Goal: Answer question/provide support: Share knowledge or assist other users

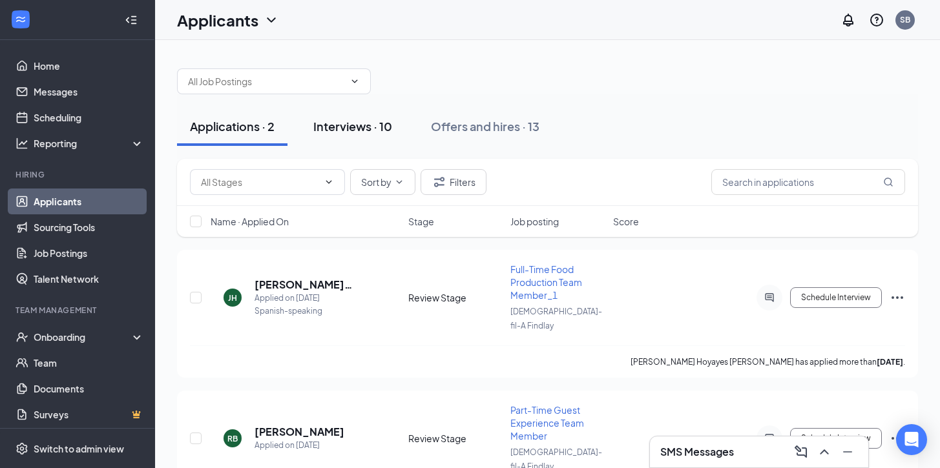
click at [347, 130] on div "Interviews · 10" at bounding box center [352, 126] width 79 height 16
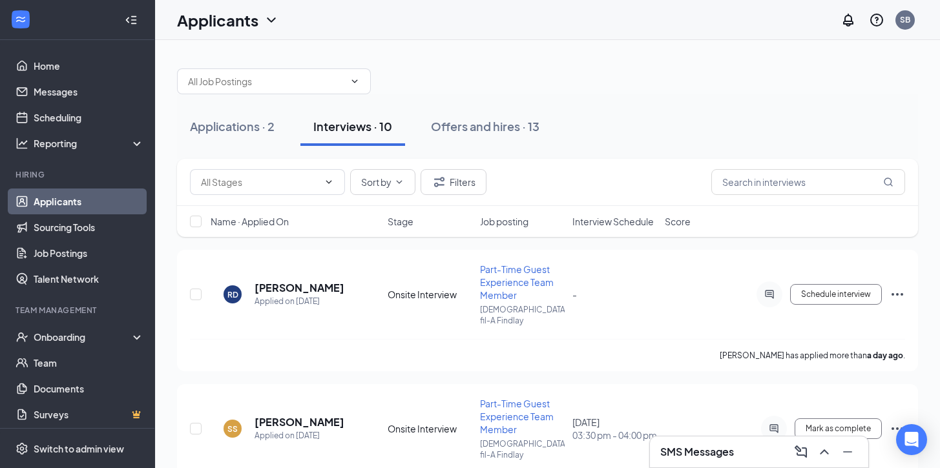
click at [601, 228] on div "Name · Applied On Stage Job posting Interview Schedule Score" at bounding box center [547, 221] width 741 height 31
click at [605, 224] on span "Interview Schedule" at bounding box center [612, 221] width 81 height 13
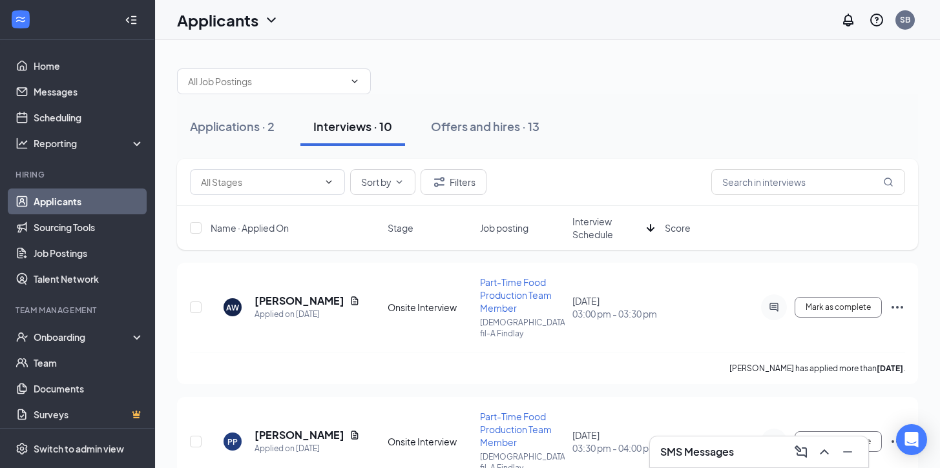
click at [602, 233] on span "Interview Schedule" at bounding box center [606, 228] width 69 height 26
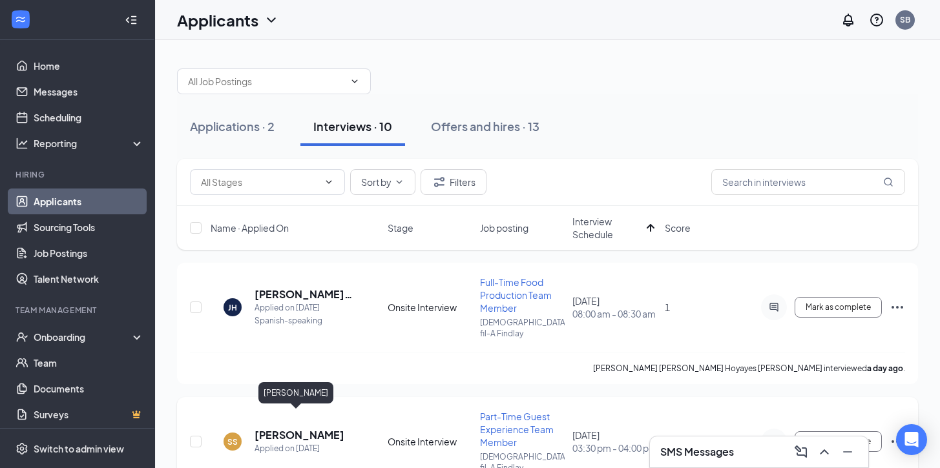
click at [284, 428] on h5 "[PERSON_NAME]" at bounding box center [300, 435] width 90 height 14
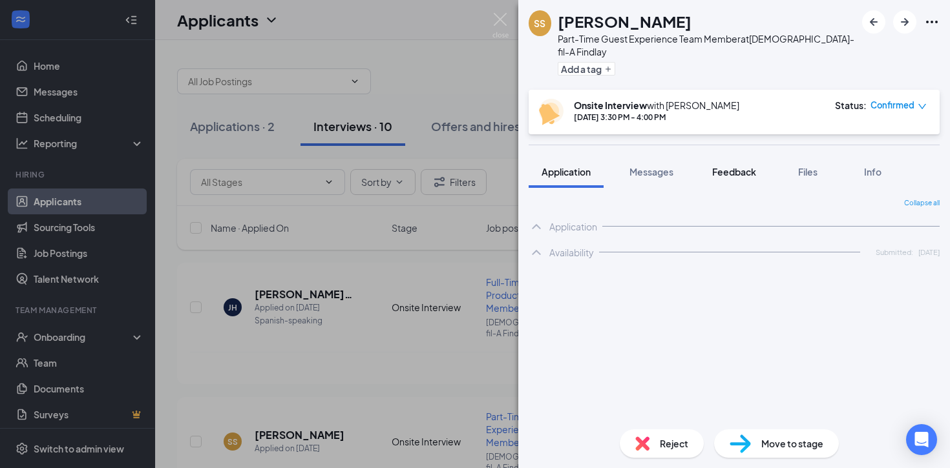
click at [732, 156] on button "Feedback" at bounding box center [734, 172] width 70 height 32
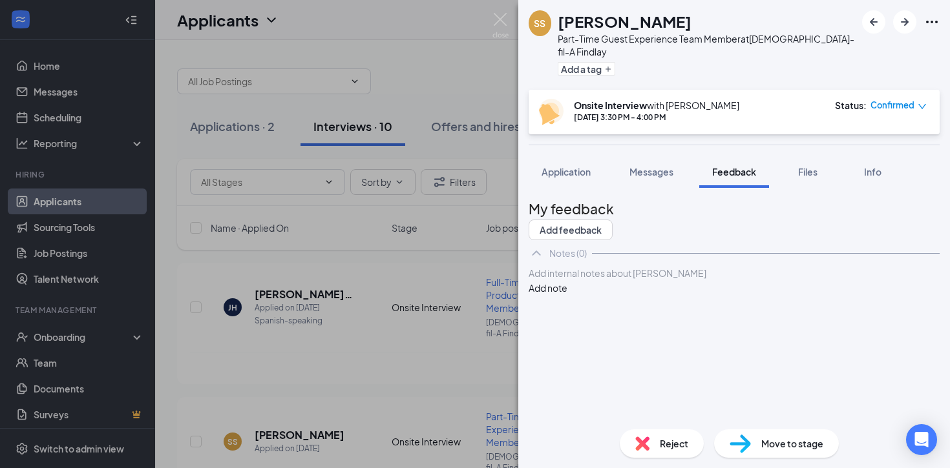
click at [612, 280] on div at bounding box center [734, 274] width 410 height 14
click at [612, 220] on button "Add feedback" at bounding box center [570, 230] width 84 height 21
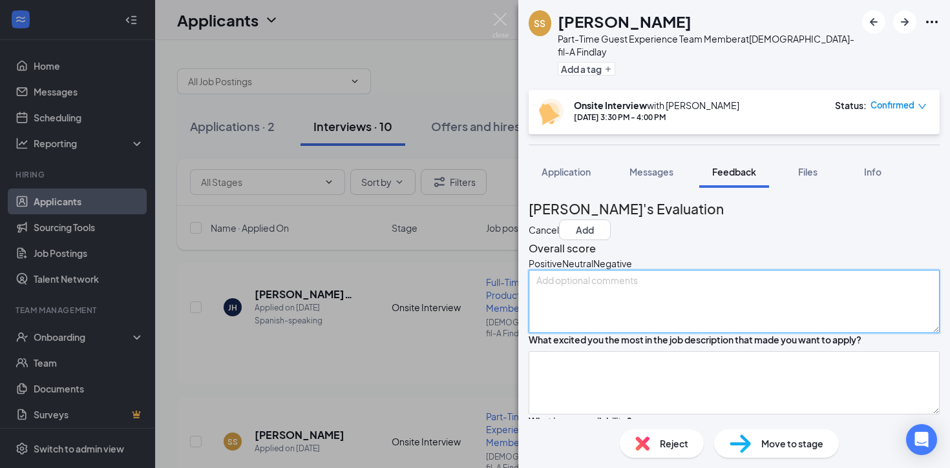
click at [603, 304] on textarea at bounding box center [733, 301] width 411 height 63
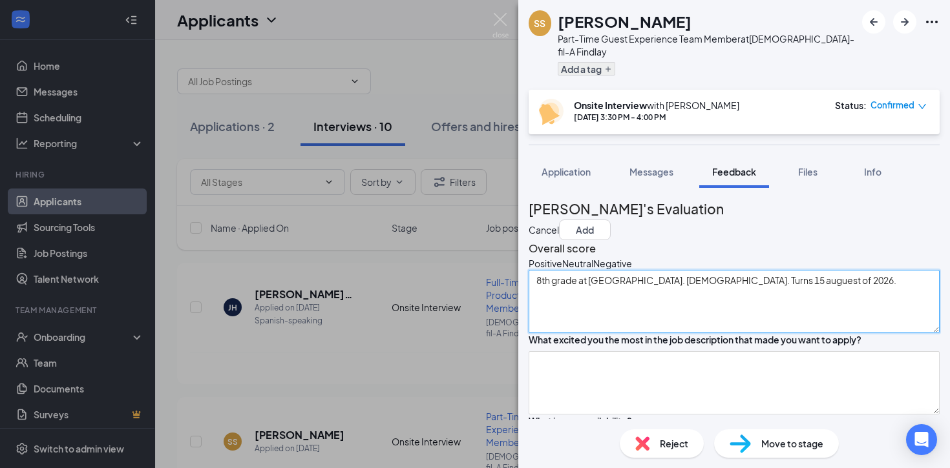
type textarea "8th grade at [GEOGRAPHIC_DATA]. [DEMOGRAPHIC_DATA]. Turns 15 auguest of 2026."
click at [590, 62] on button "Add a tag" at bounding box center [586, 69] width 57 height 14
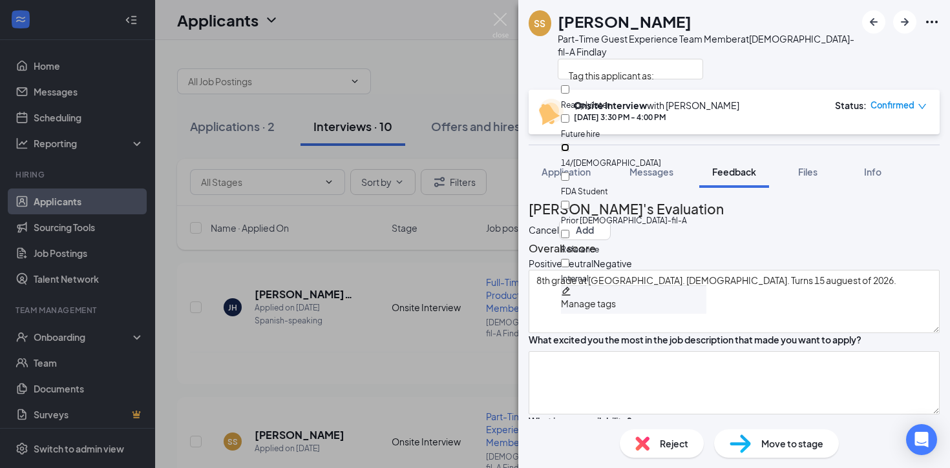
click at [569, 143] on input "14/[DEMOGRAPHIC_DATA]" at bounding box center [565, 147] width 8 height 8
checkbox input "true"
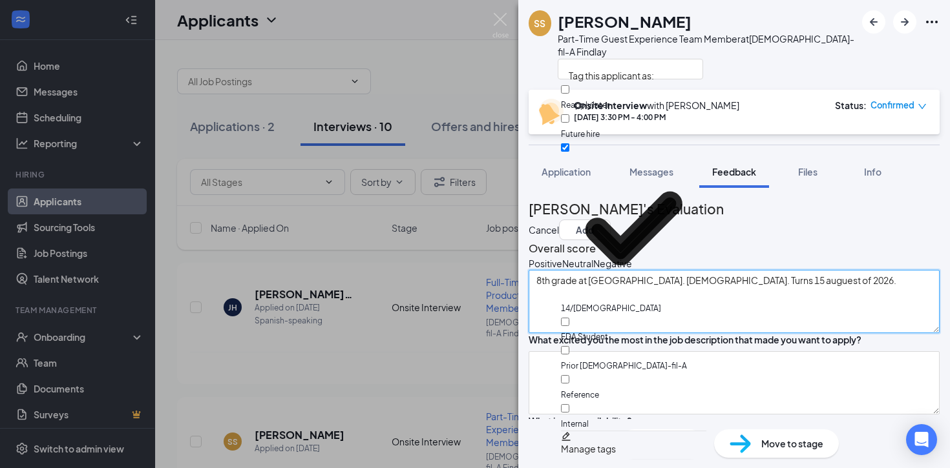
click at [682, 323] on textarea "8th grade at [GEOGRAPHIC_DATA]. [DEMOGRAPHIC_DATA]. Turns 15 auguest of 2026." at bounding box center [733, 301] width 411 height 63
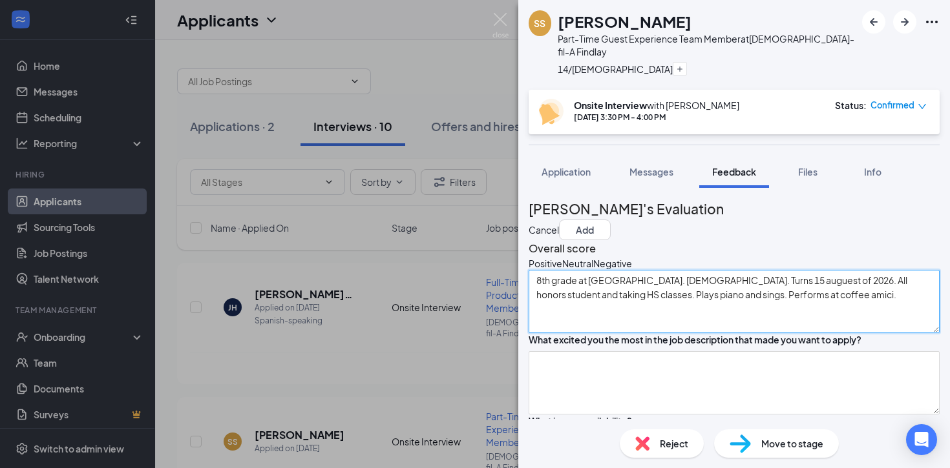
click at [754, 299] on textarea "8th grade at [GEOGRAPHIC_DATA]. [DEMOGRAPHIC_DATA]. Turns 15 auguest of 2026. A…" at bounding box center [733, 301] width 411 height 63
click at [834, 315] on textarea "8th grade at [GEOGRAPHIC_DATA]. [DEMOGRAPHIC_DATA]. Turns 15 [DATE]. All honors…" at bounding box center [733, 301] width 411 height 63
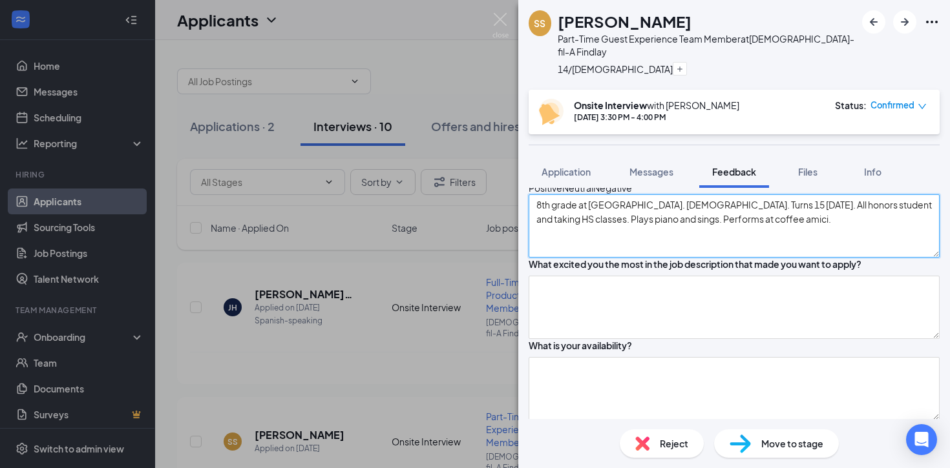
scroll to position [76, 0]
type textarea "8th grade at [GEOGRAPHIC_DATA]. [DEMOGRAPHIC_DATA]. Turns 15 [DATE]. All honors…"
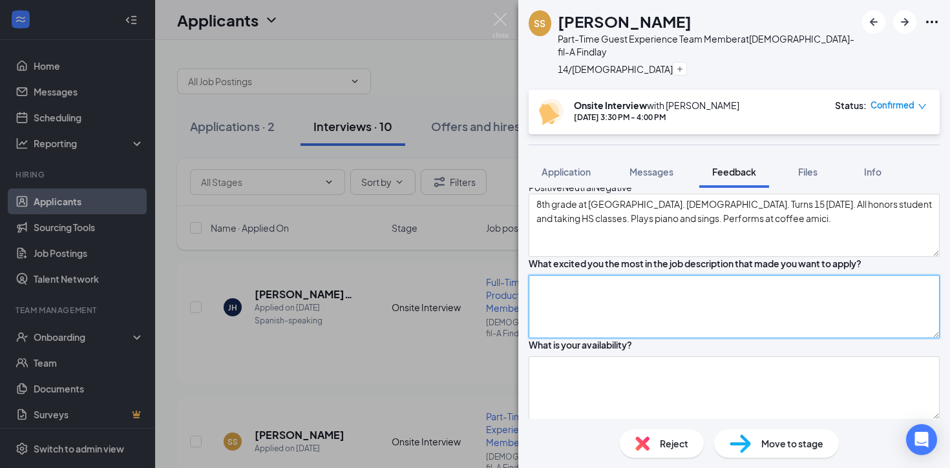
click at [655, 339] on textarea at bounding box center [733, 306] width 411 height 63
click at [837, 328] on textarea "She likes that we are a [DEMOGRAPHIC_DATA] company and no open on Sundays." at bounding box center [733, 306] width 411 height 63
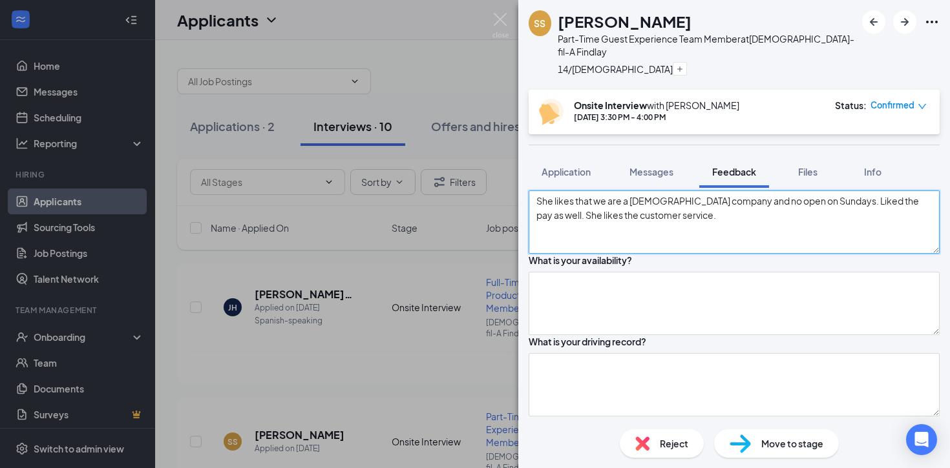
scroll to position [169, 0]
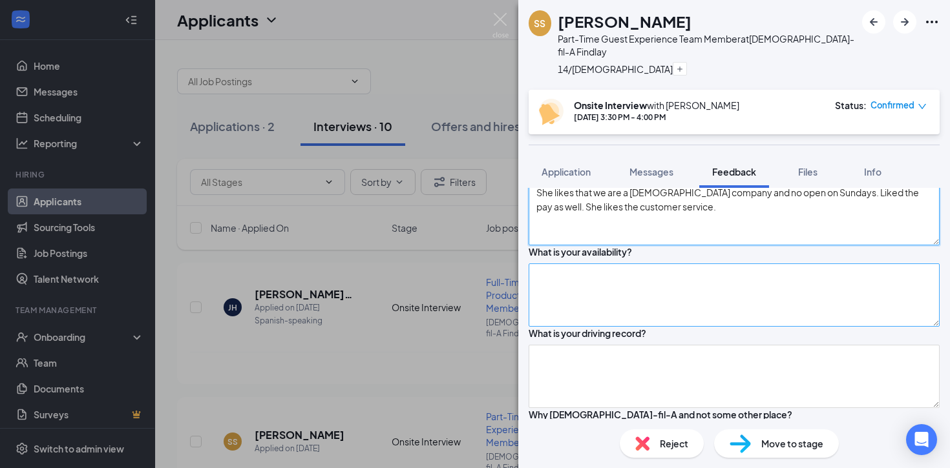
type textarea "She likes that we are a [DEMOGRAPHIC_DATA] company and no open on Sundays. Like…"
click at [581, 327] on textarea at bounding box center [733, 295] width 411 height 63
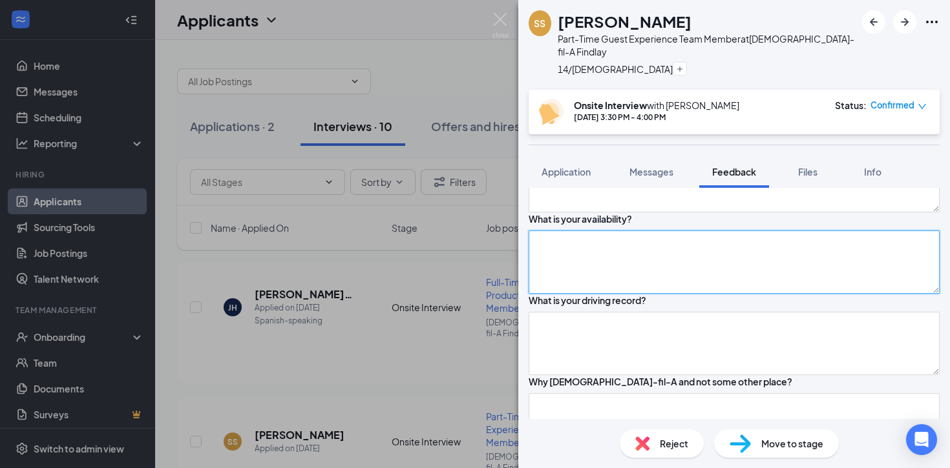
scroll to position [204, 0]
click at [567, 292] on textarea at bounding box center [733, 260] width 411 height 63
click at [561, 292] on textarea at bounding box center [733, 260] width 411 height 63
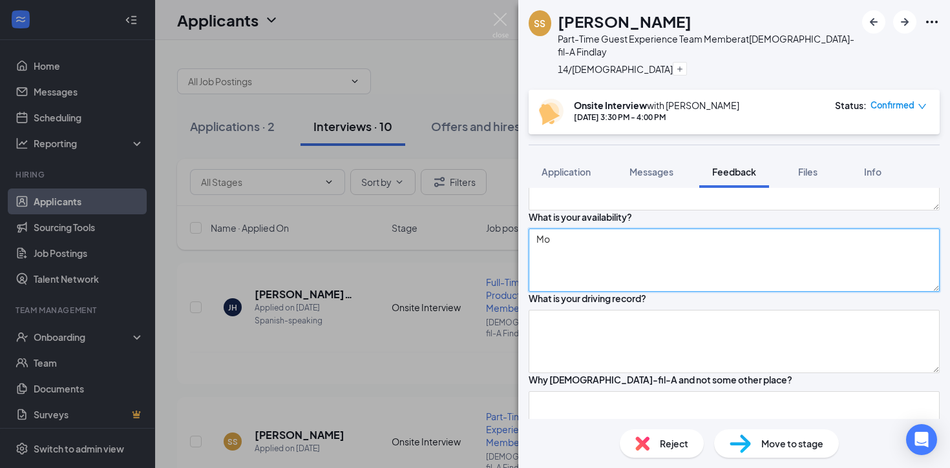
type textarea "M"
click at [596, 292] on textarea "Mon-Thurs: 4:00 - 6:45 [DATE]: 8:00am-8:00pm" at bounding box center [733, 260] width 411 height 63
click at [665, 292] on textarea "Mon-Thurs: 4:00 - 6:45 [DATE]: 9:00am-8:00pm" at bounding box center [733, 260] width 411 height 63
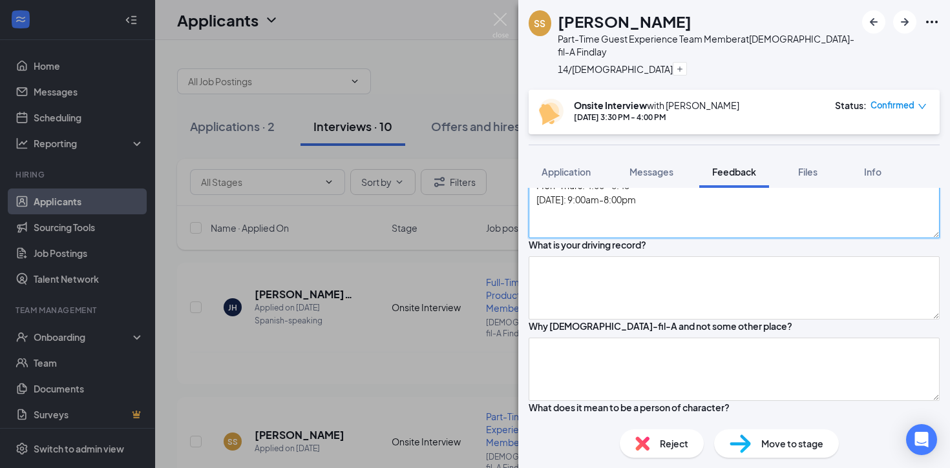
scroll to position [258, 0]
type textarea "Mon-Thurs: 4:00 - 6:45 [DATE]: 9:00am-8:00pm"
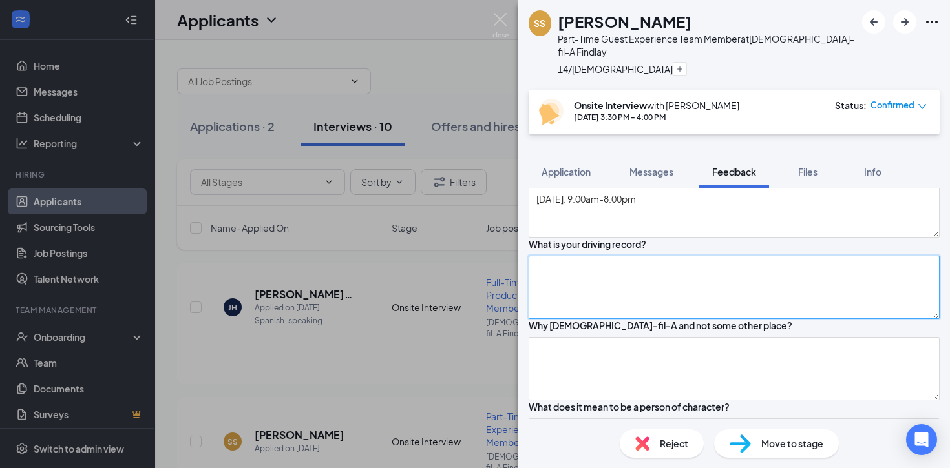
click at [609, 319] on textarea at bounding box center [733, 287] width 411 height 63
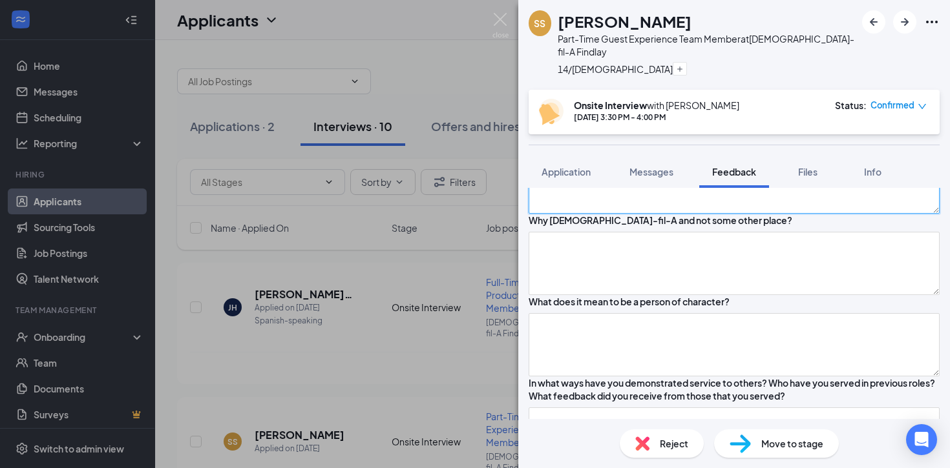
scroll to position [370, 0]
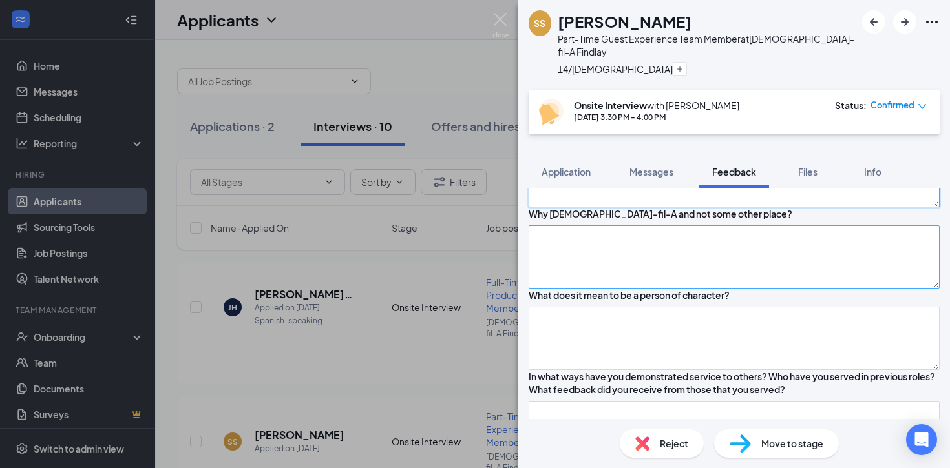
type textarea "N/A"
click at [599, 289] on textarea at bounding box center [733, 256] width 411 height 63
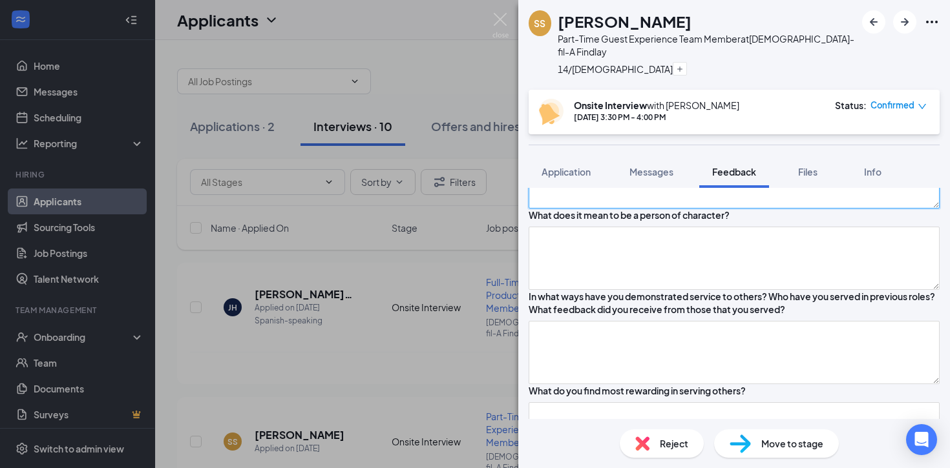
scroll to position [453, 0]
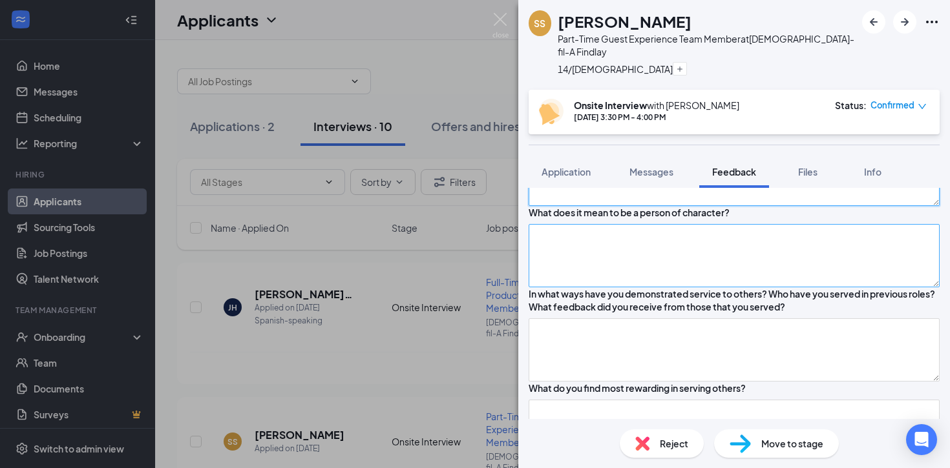
type textarea "Company values and age eligibility."
click at [594, 287] on textarea at bounding box center [733, 255] width 411 height 63
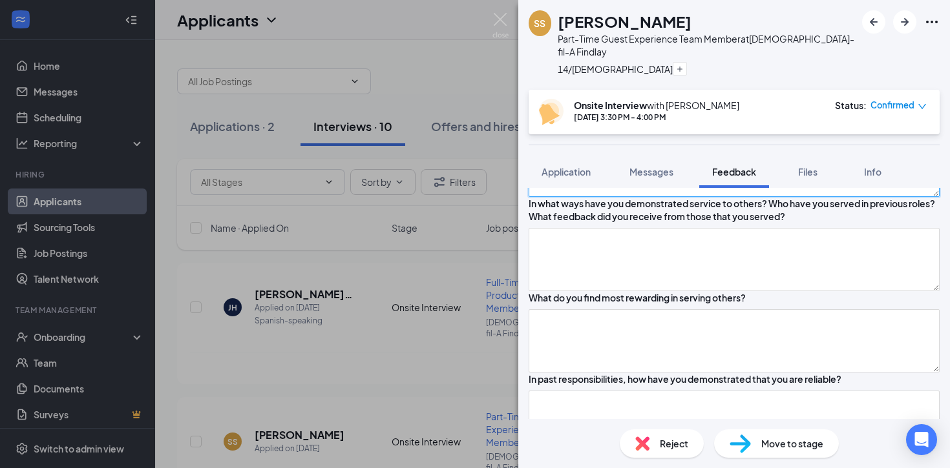
scroll to position [546, 0]
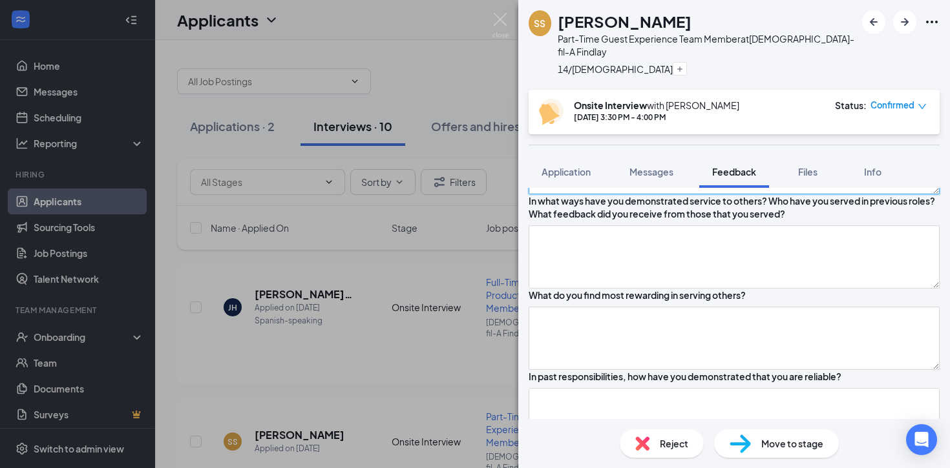
click at [666, 194] on textarea "Kind, honest, trustworthy." at bounding box center [733, 162] width 411 height 63
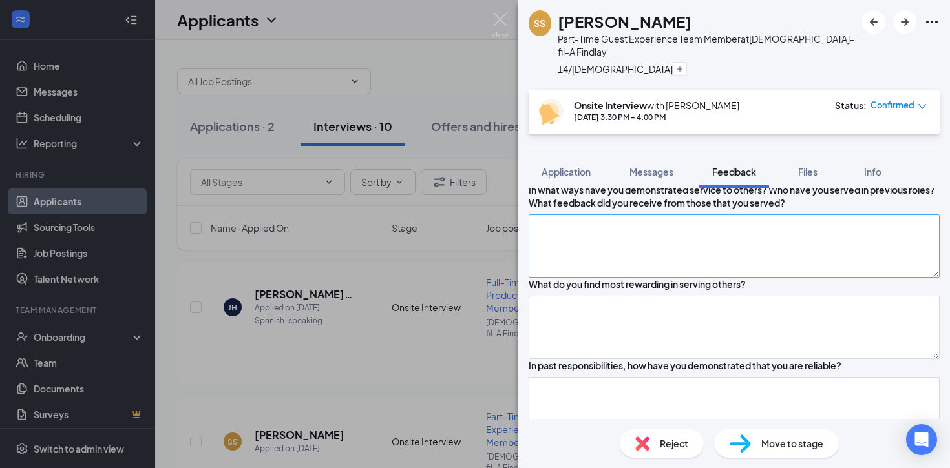
type textarea "Kind, honest, trustworthy."
click at [598, 278] on textarea at bounding box center [733, 245] width 411 height 63
click at [596, 278] on textarea at bounding box center [733, 245] width 411 height 63
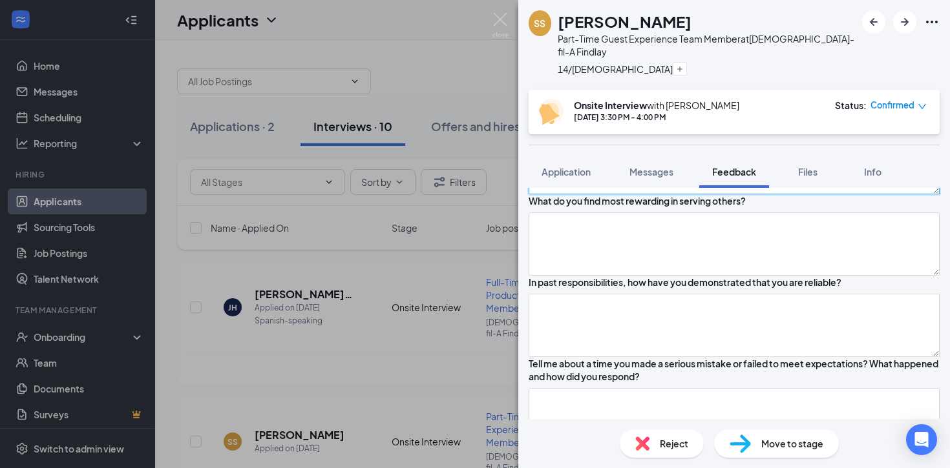
scroll to position [644, 0]
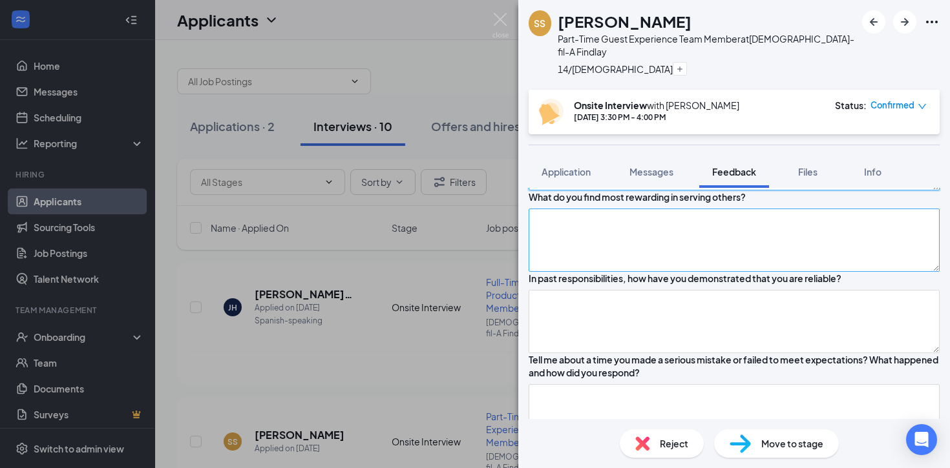
type textarea "Past couple years she has signed up to do student assistant helping which is vo…"
click at [585, 272] on textarea at bounding box center [733, 240] width 411 height 63
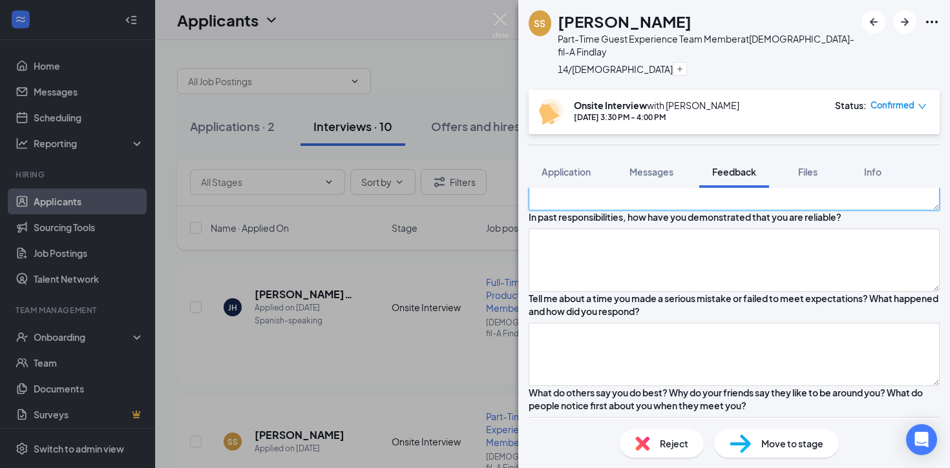
scroll to position [709, 0]
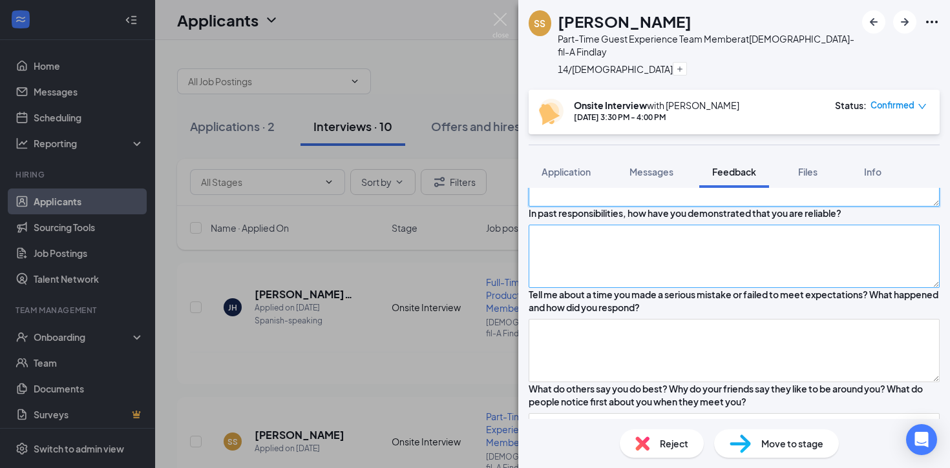
type textarea "It makes her feel good to help out and her dad is a teacher so she knows how mu…"
click at [572, 288] on textarea at bounding box center [733, 256] width 411 height 63
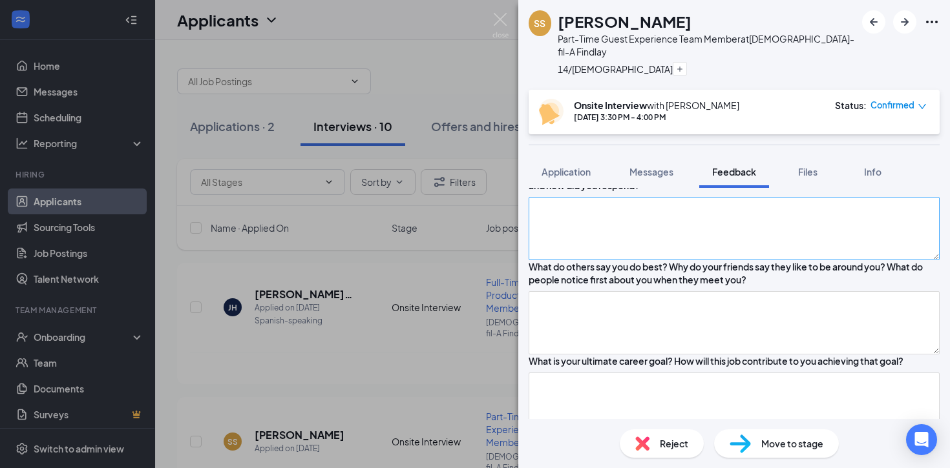
scroll to position [793, 0]
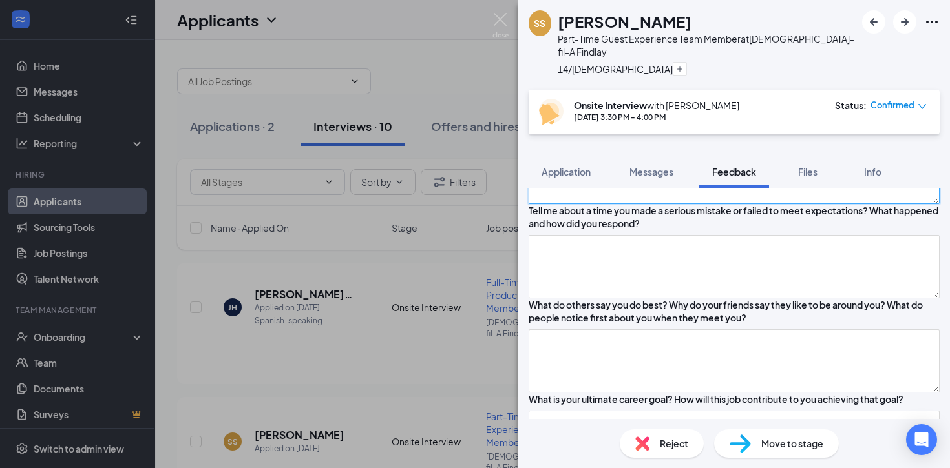
click at [789, 204] on textarea "She worked in the school office last year and she gained the trust of the teach…" at bounding box center [733, 172] width 411 height 63
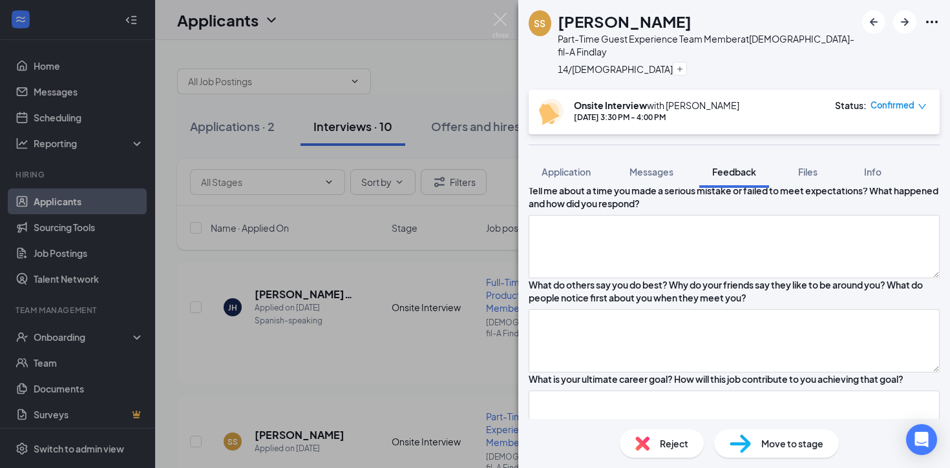
scroll to position [815, 0]
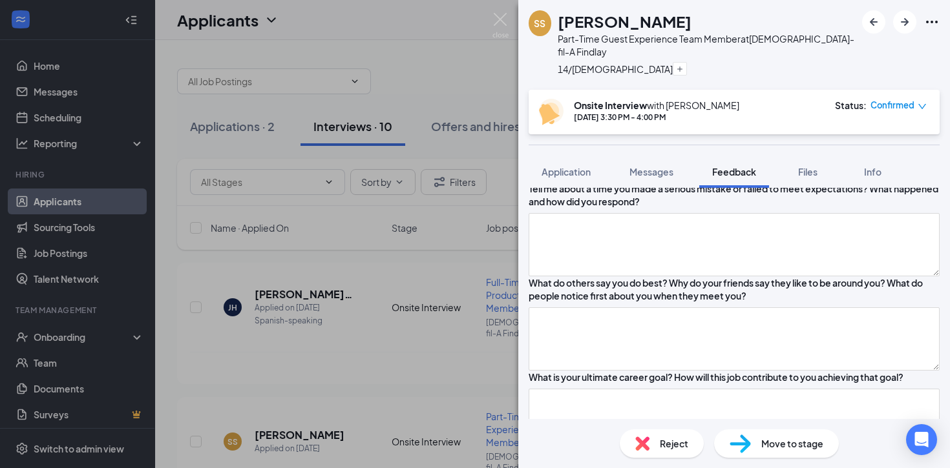
click at [818, 182] on textarea "She worked in the school office last year and she gained the trust of the teach…" at bounding box center [733, 150] width 411 height 63
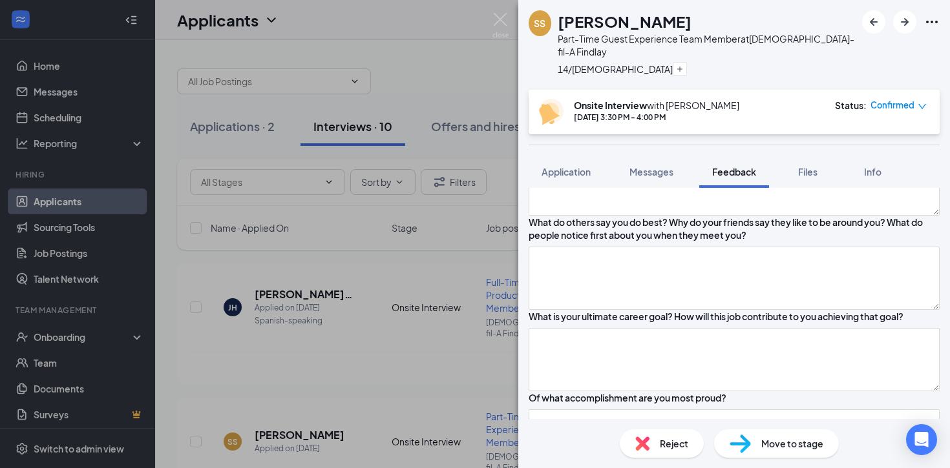
scroll to position [880, 0]
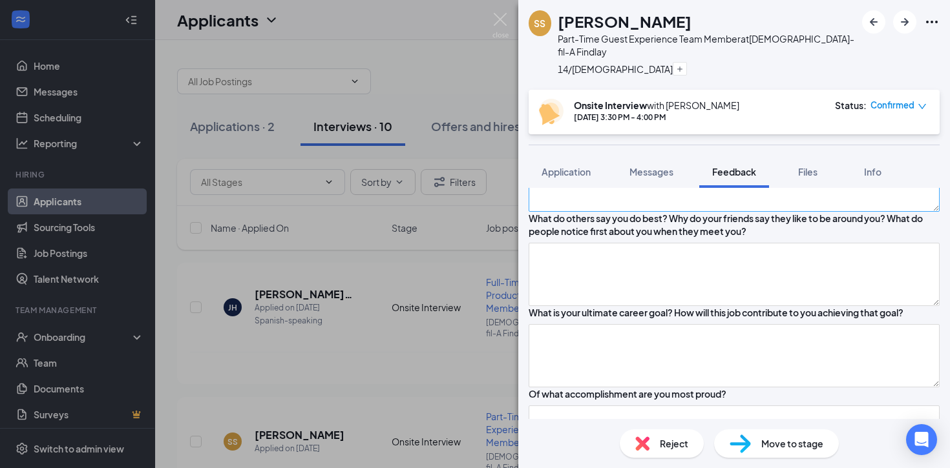
type textarea "She worked in the school office last year and she gained the trust of the teach…"
click at [651, 212] on textarea at bounding box center [733, 180] width 411 height 63
click at [546, 212] on textarea "Signed up to do Cross Country which was a really tough experience but she grew …" at bounding box center [733, 180] width 411 height 63
click at [743, 212] on textarea "Couldn't think of a big mistake. Signed up to do Cross Country which was a real…" at bounding box center [733, 180] width 411 height 63
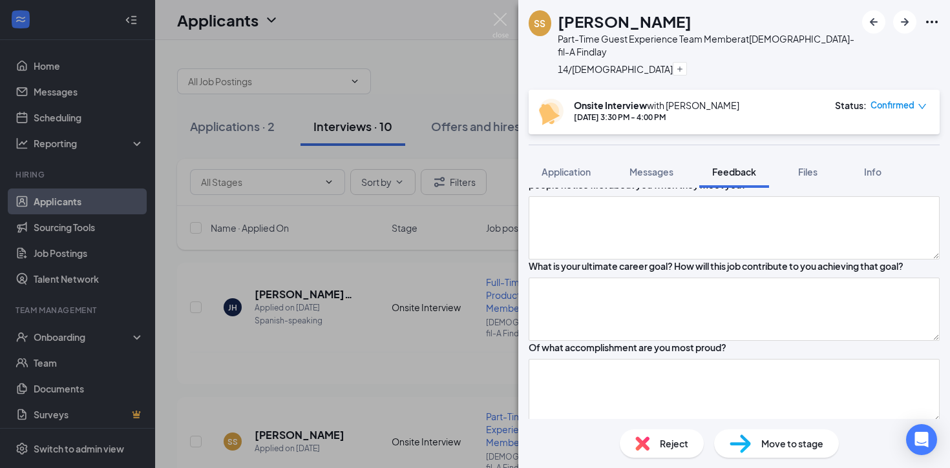
scroll to position [933, 0]
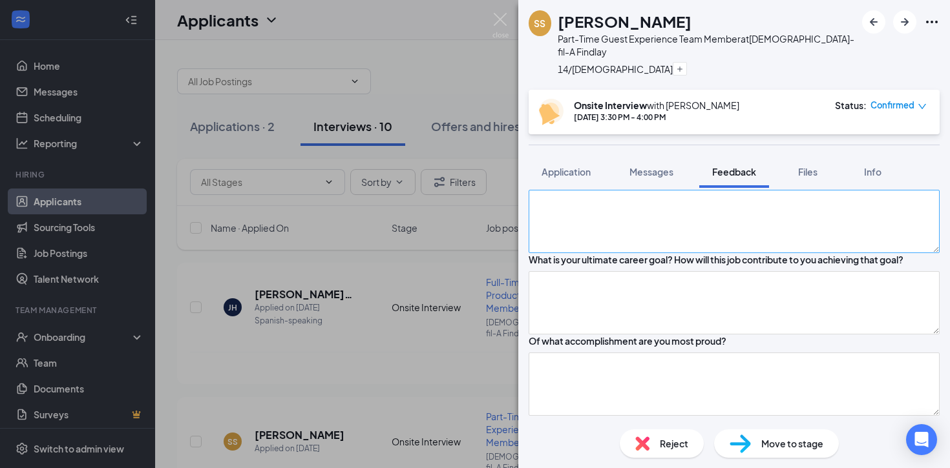
type textarea "Couldn't think of a big mistake. Signed up to do Cross Country which was a real…"
click at [687, 253] on textarea at bounding box center [733, 221] width 411 height 63
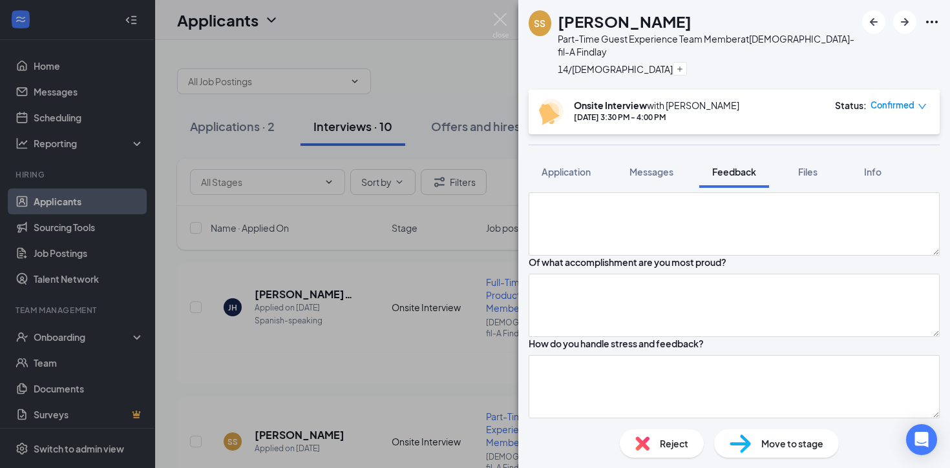
scroll to position [1028, 0]
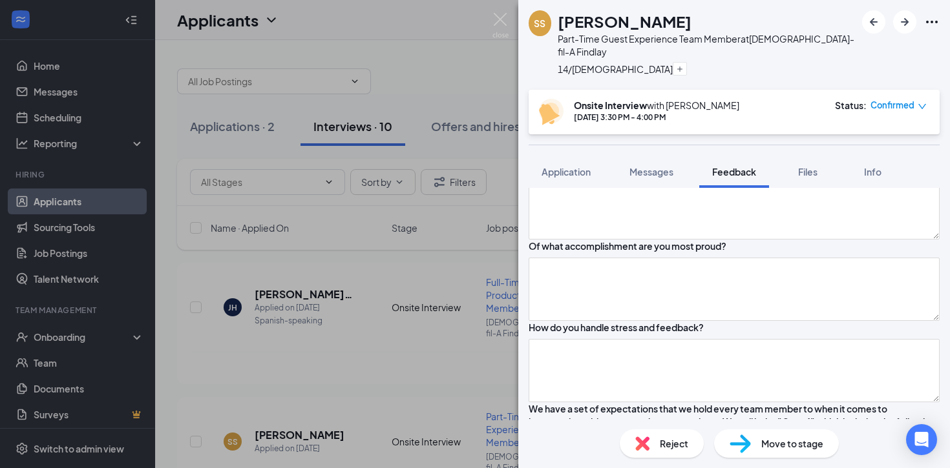
click at [686, 158] on textarea "Good at math - have always been advanced math. She likes that there is always r…" at bounding box center [733, 126] width 411 height 63
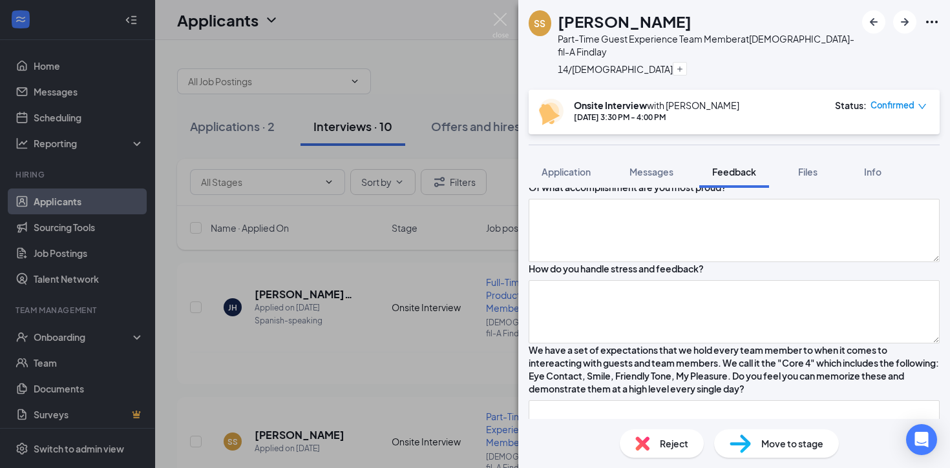
scroll to position [1094, 0]
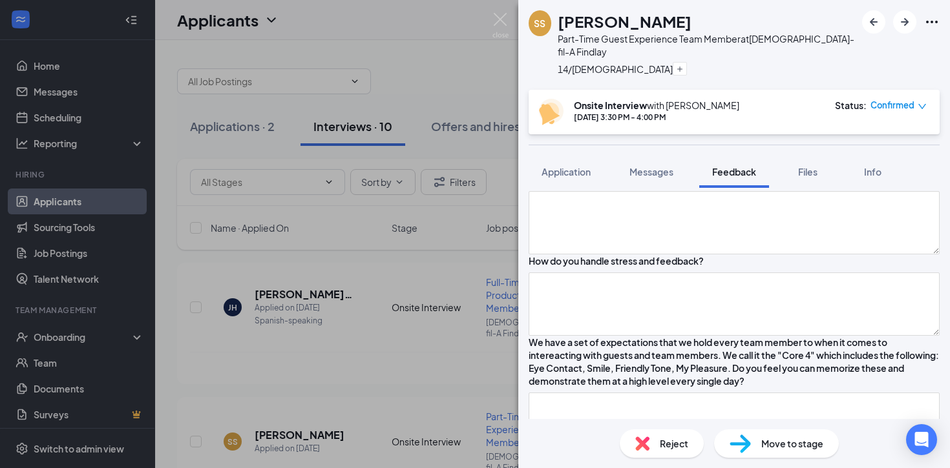
type textarea "Good at math - have always been advanced math. She likes that there is always r…"
click at [667, 173] on textarea at bounding box center [733, 141] width 411 height 63
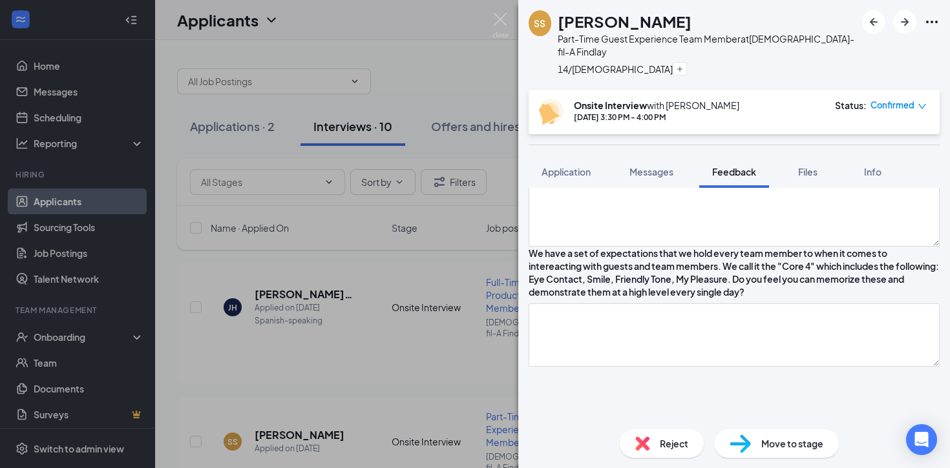
scroll to position [1194, 0]
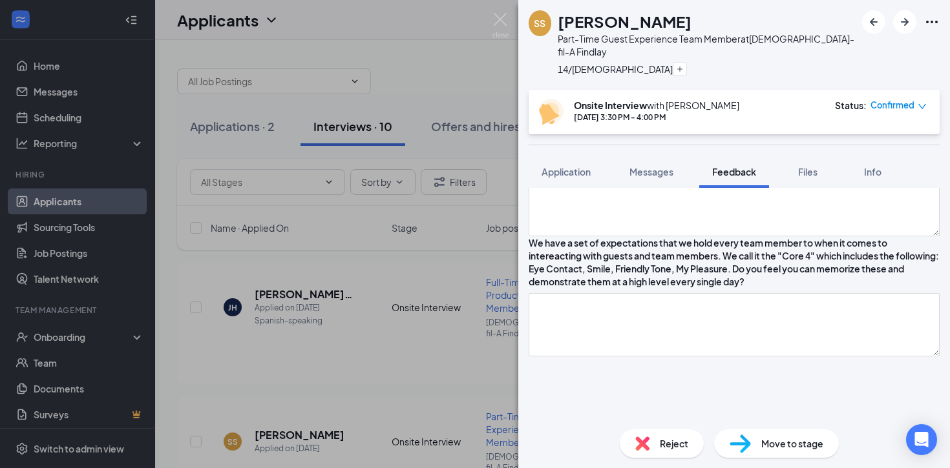
type textarea "Just want a long-term job and become good at it. Wants the customer service exp…"
click at [645, 155] on textarea at bounding box center [733, 123] width 411 height 63
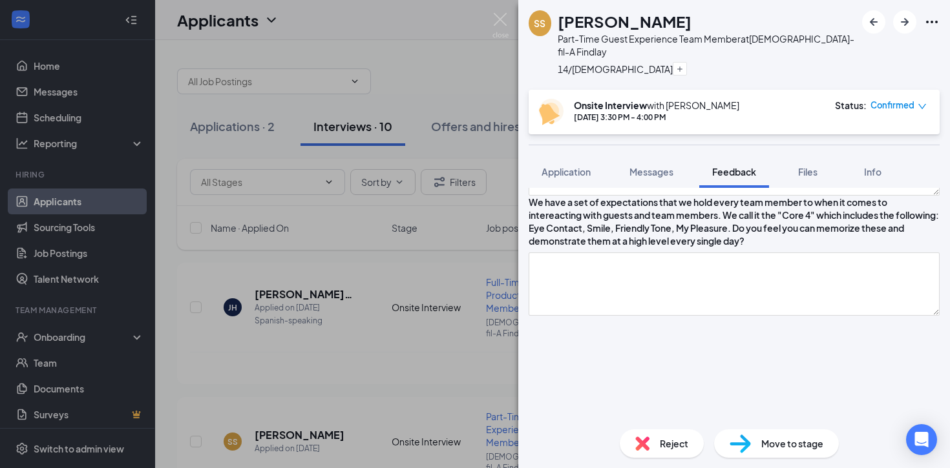
scroll to position [1242, 0]
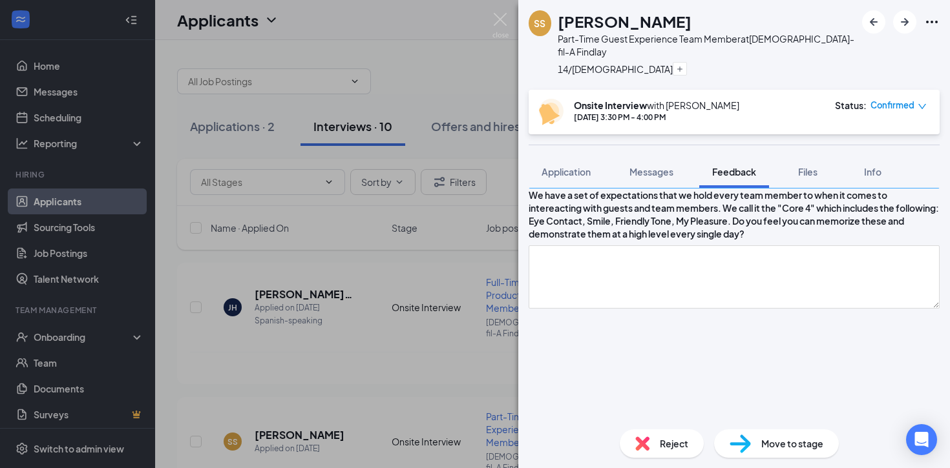
type textarea "Math - getting a 100% on a math test that was one grade higher and she won an a…"
click at [584, 189] on textarea at bounding box center [733, 156] width 411 height 63
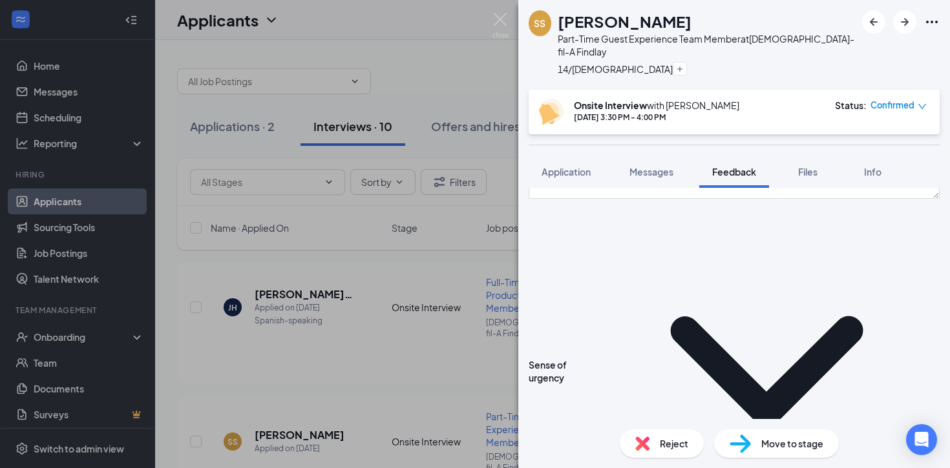
scroll to position [1364, 0]
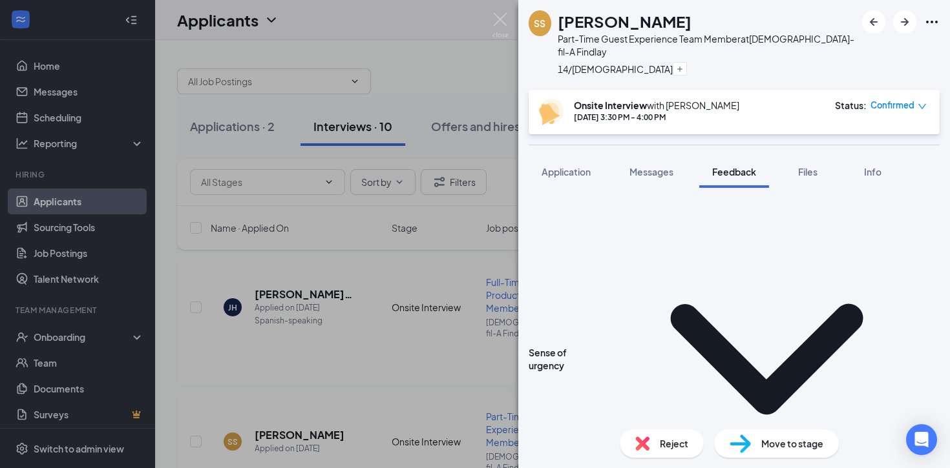
type textarea "Stress: Feels like stress can be a motivator to work harder. She is a fast lear…"
click at [574, 187] on textarea at bounding box center [733, 154] width 411 height 63
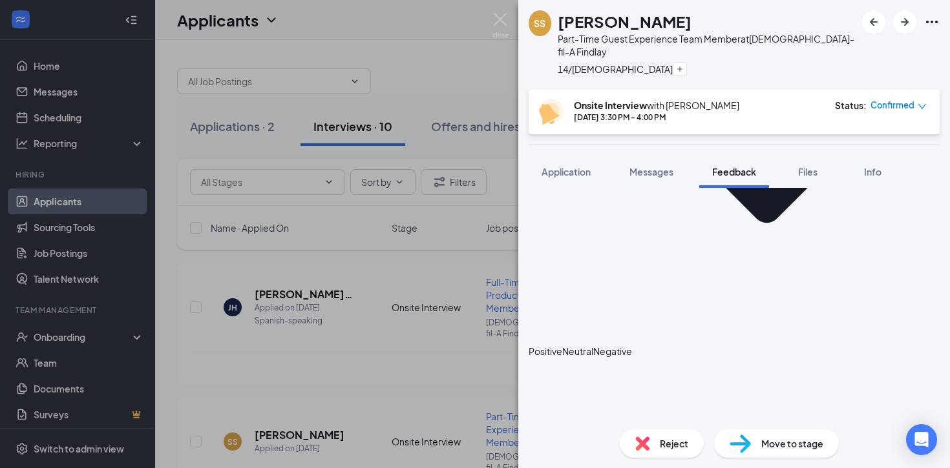
scroll to position [1565, 0]
type textarea "Feels like she can do that well and these are things are she is already practic…"
click at [528, 335] on icon "HappyFace" at bounding box center [528, 341] width 0 height 13
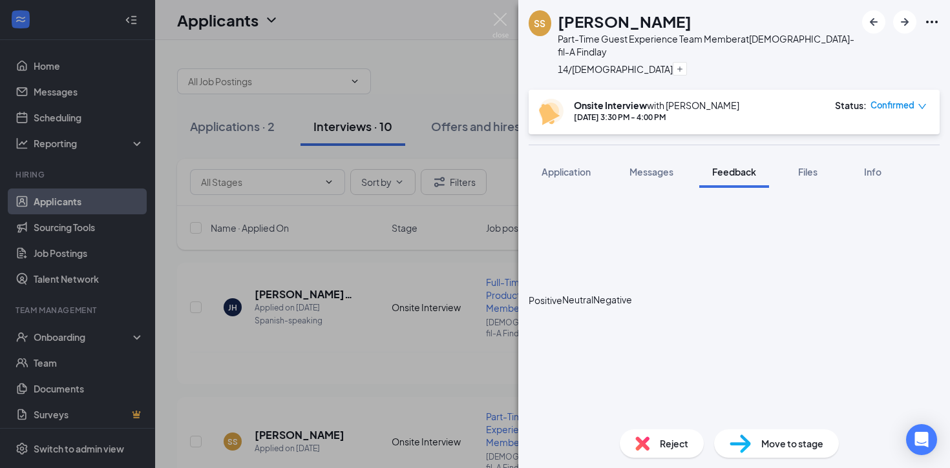
scroll to position [1610, 0]
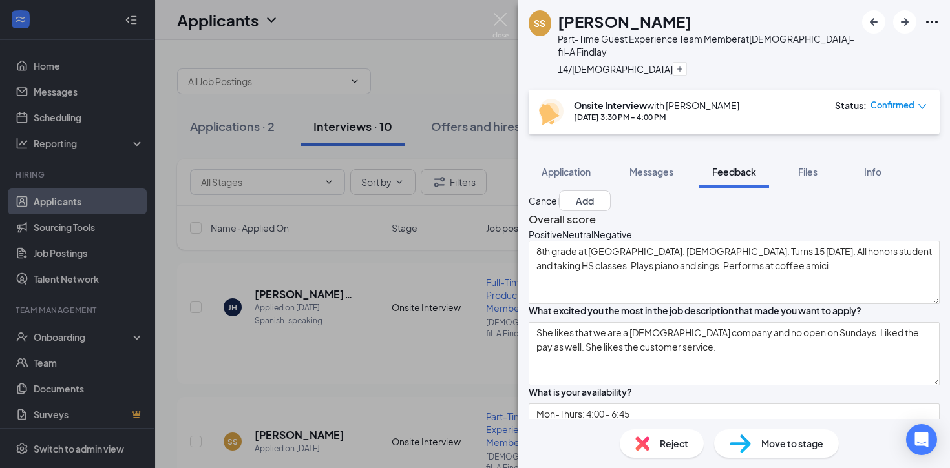
scroll to position [0, 0]
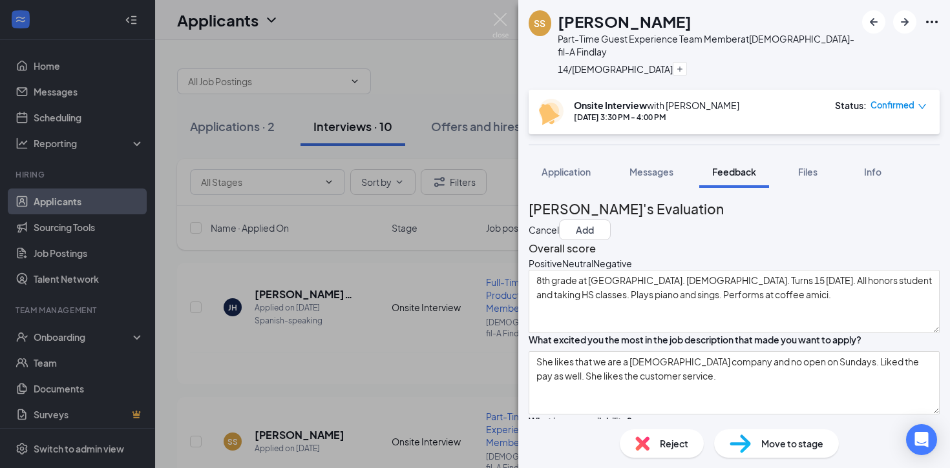
click at [528, 268] on icon "HappyFace" at bounding box center [528, 263] width 0 height 13
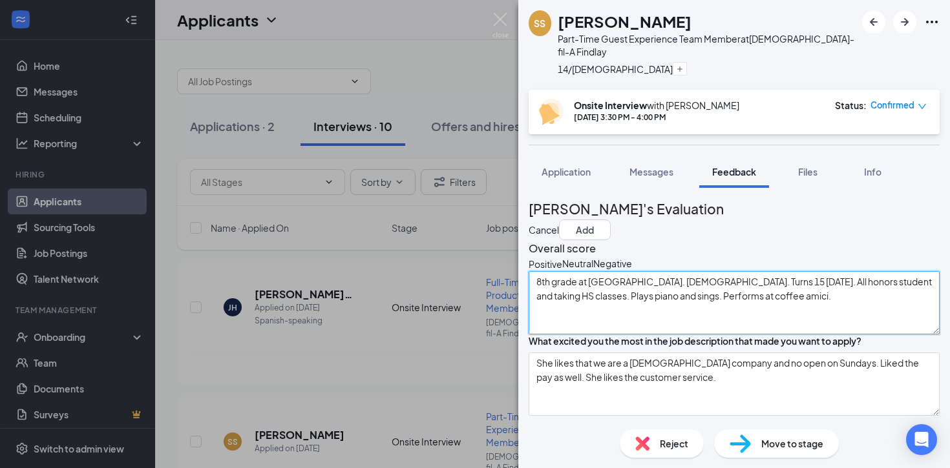
click at [834, 316] on textarea "8th grade at [GEOGRAPHIC_DATA]. [DEMOGRAPHIC_DATA]. Turns 15 [DATE]. All honors…" at bounding box center [733, 302] width 411 height 63
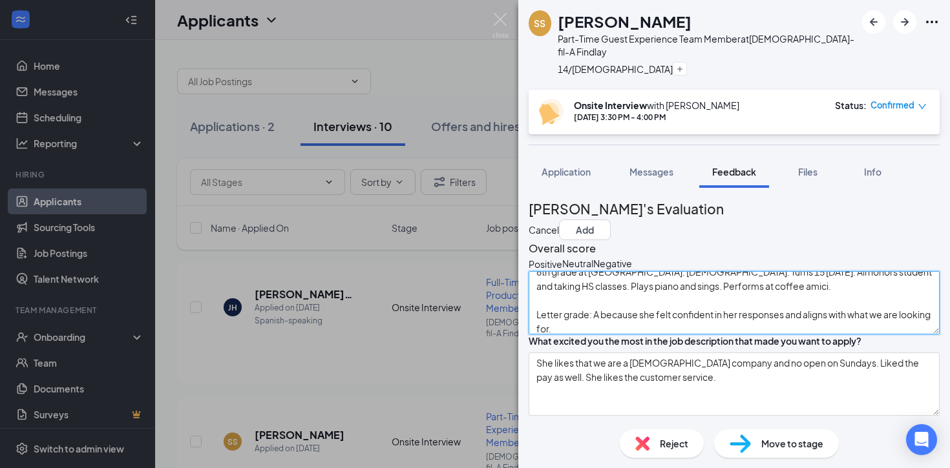
scroll to position [14, 0]
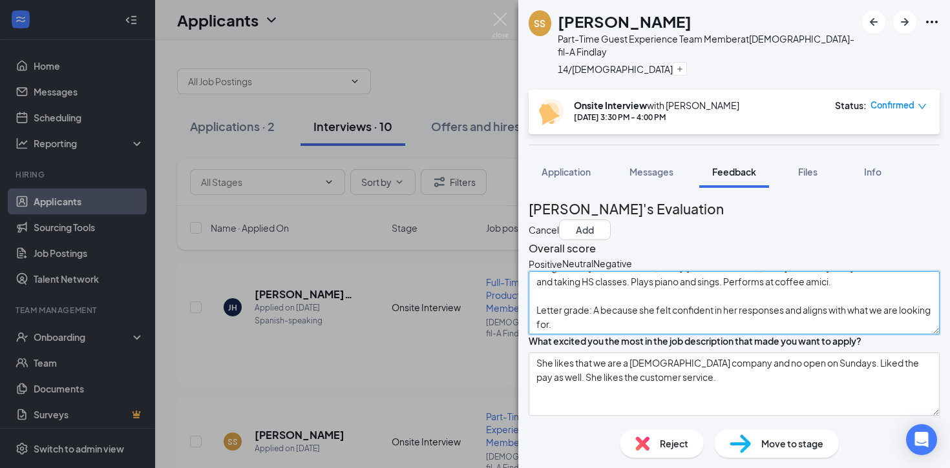
click at [629, 335] on textarea "8th grade at [GEOGRAPHIC_DATA]. [DEMOGRAPHIC_DATA]. Turns 15 [DATE]. All honors…" at bounding box center [733, 302] width 411 height 63
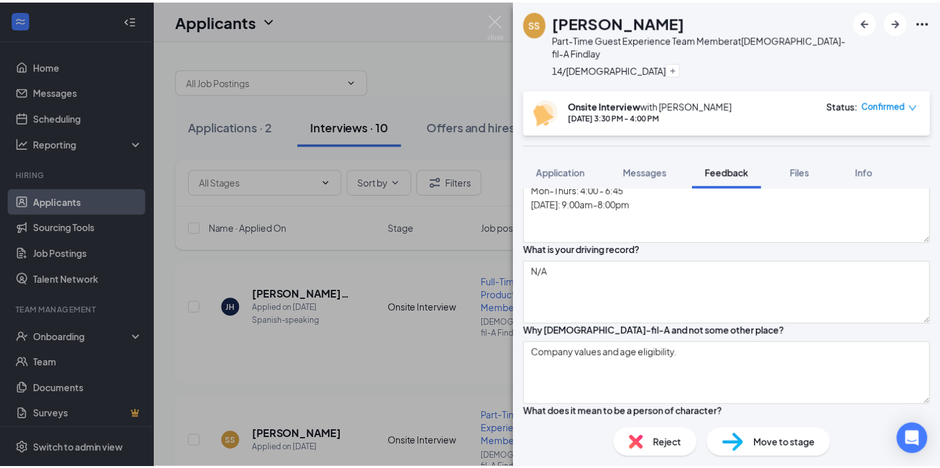
scroll to position [0, 0]
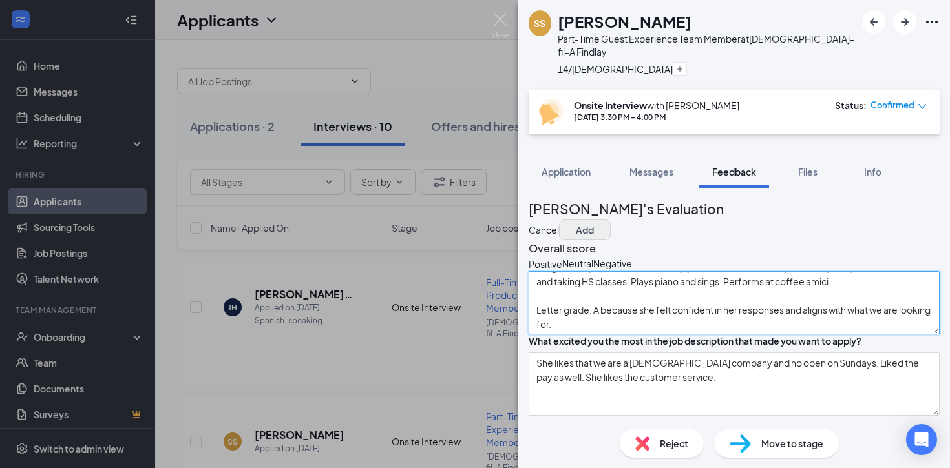
type textarea "8th grade at [GEOGRAPHIC_DATA]. [DEMOGRAPHIC_DATA]. Turns 15 [DATE]. All honors…"
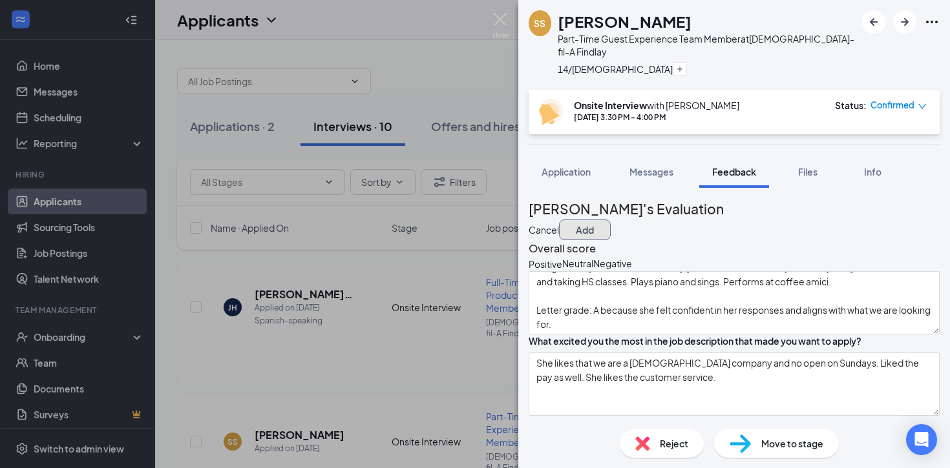
click at [610, 220] on button "Add" at bounding box center [585, 230] width 52 height 21
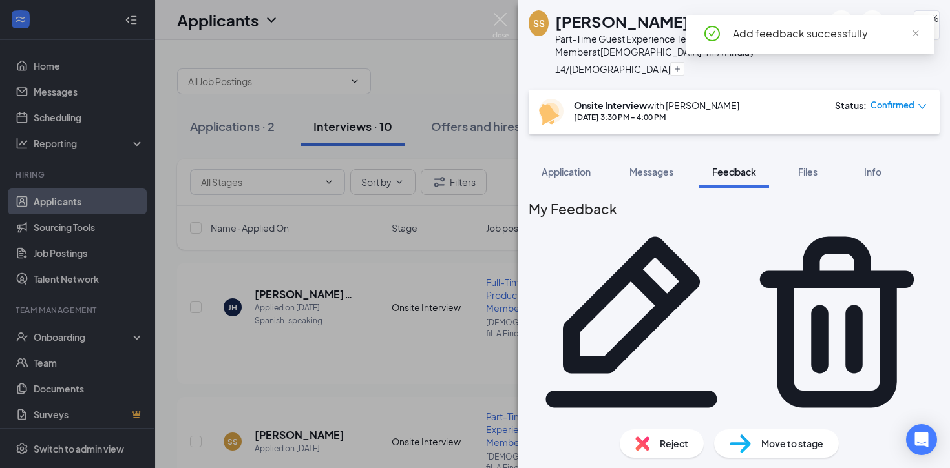
click at [778, 441] on span "Move to stage" at bounding box center [792, 444] width 62 height 14
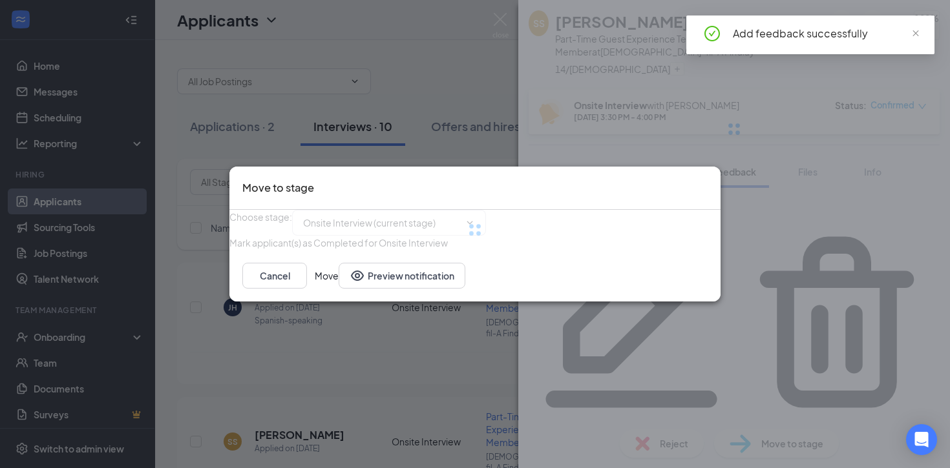
type input "Post Interview Review (next stage)"
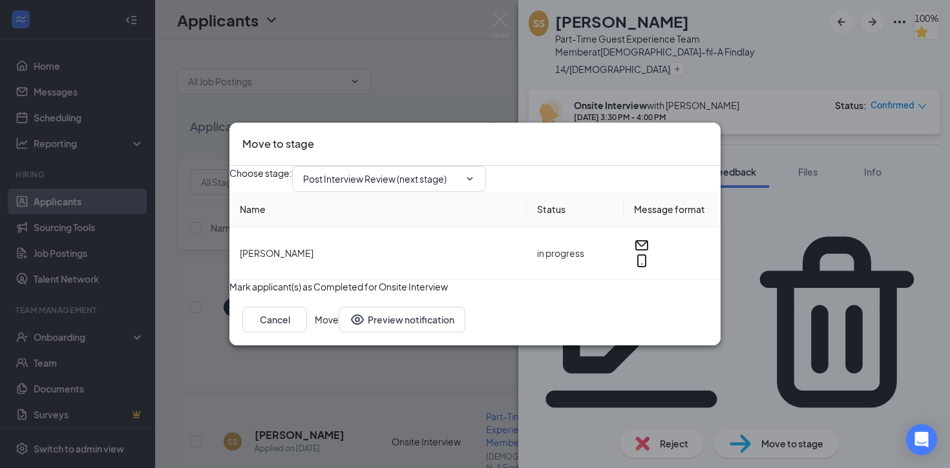
click at [339, 333] on button "Move" at bounding box center [327, 320] width 24 height 26
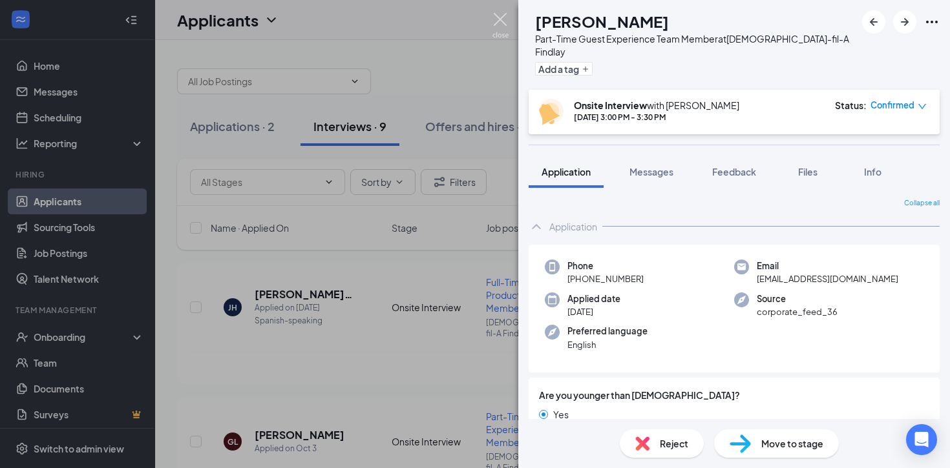
click at [499, 19] on img at bounding box center [500, 25] width 16 height 25
